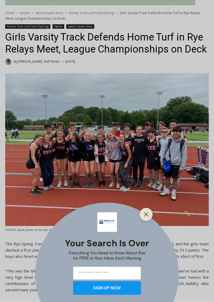
scroll to position [129, 0]
click at [148, 215] on icon "Close" at bounding box center [146, 214] width 5 height 5
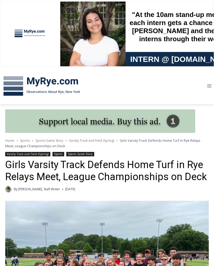
scroll to position [0, 0]
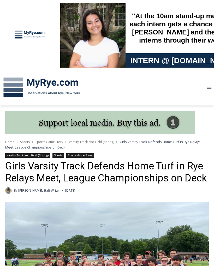
click at [32, 89] on img at bounding box center [42, 87] width 84 height 27
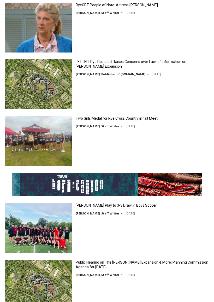
scroll to position [1131, 0]
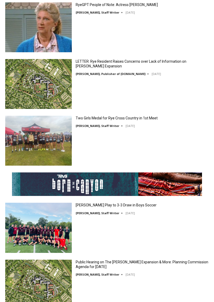
click at [117, 121] on link "Two Girls Medal for Rye Cross Country in 1st Meet" at bounding box center [117, 118] width 82 height 5
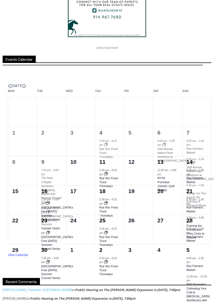
scroll to position [2050, 0]
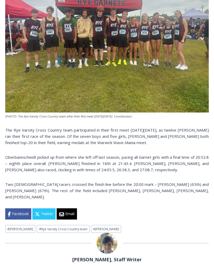
scroll to position [230, 0]
